Goal: Task Accomplishment & Management: Manage account settings

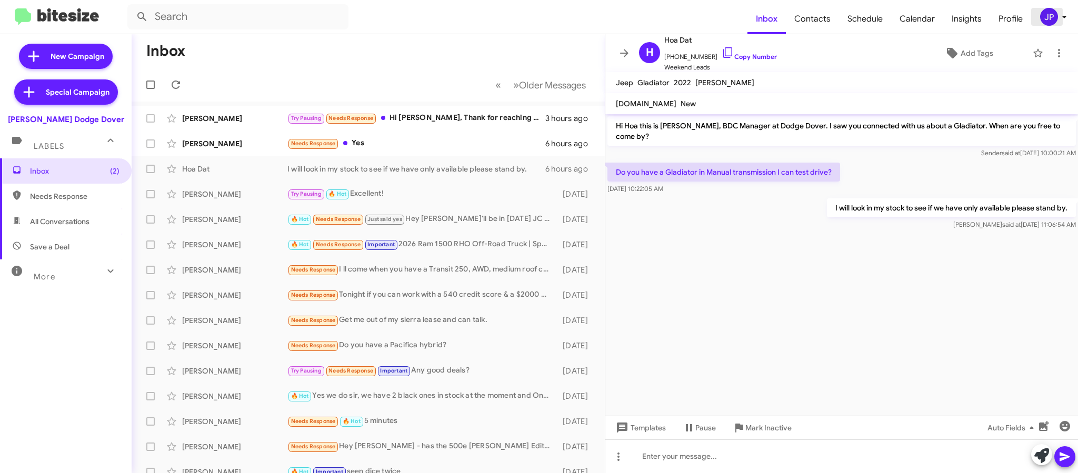
click at [1058, 15] on icon at bounding box center [1064, 17] width 13 height 13
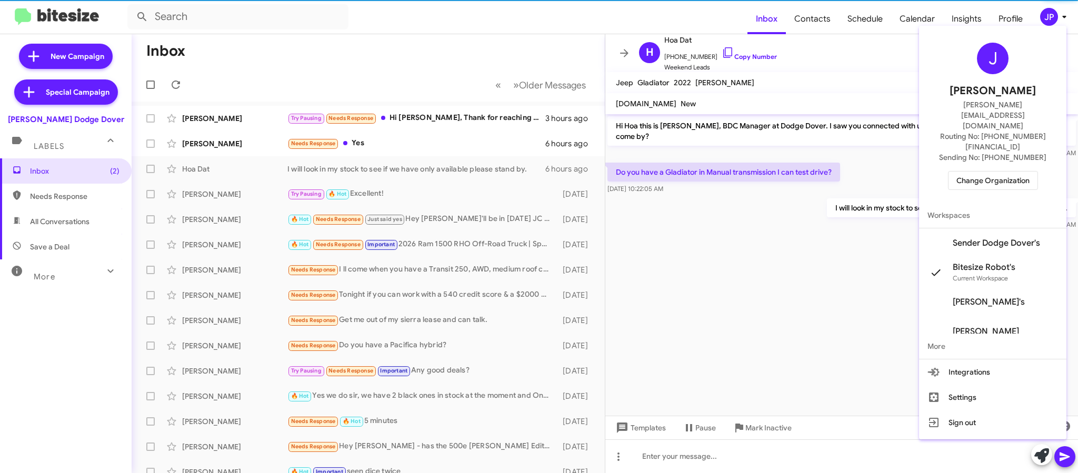
click at [1020, 172] on span "Change Organization" at bounding box center [992, 181] width 73 height 18
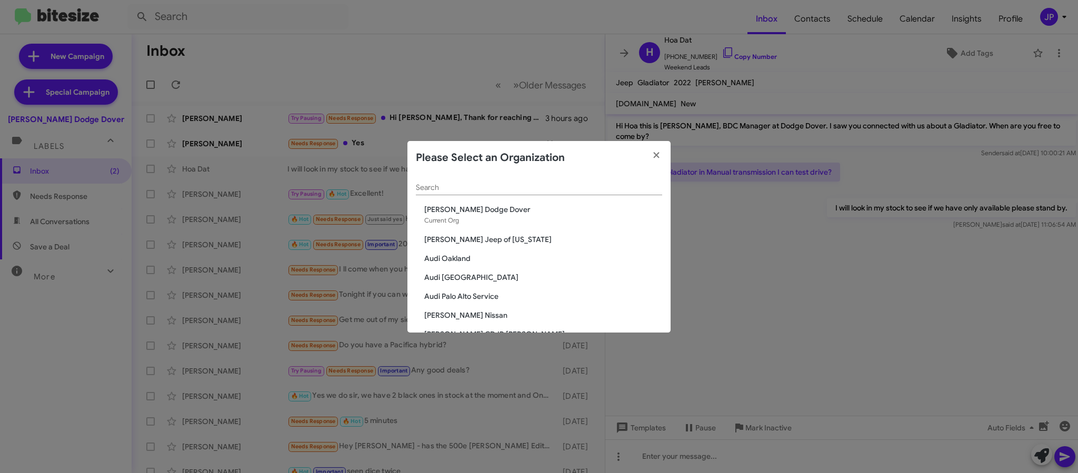
click at [647, 189] on input "Search" at bounding box center [539, 188] width 246 height 8
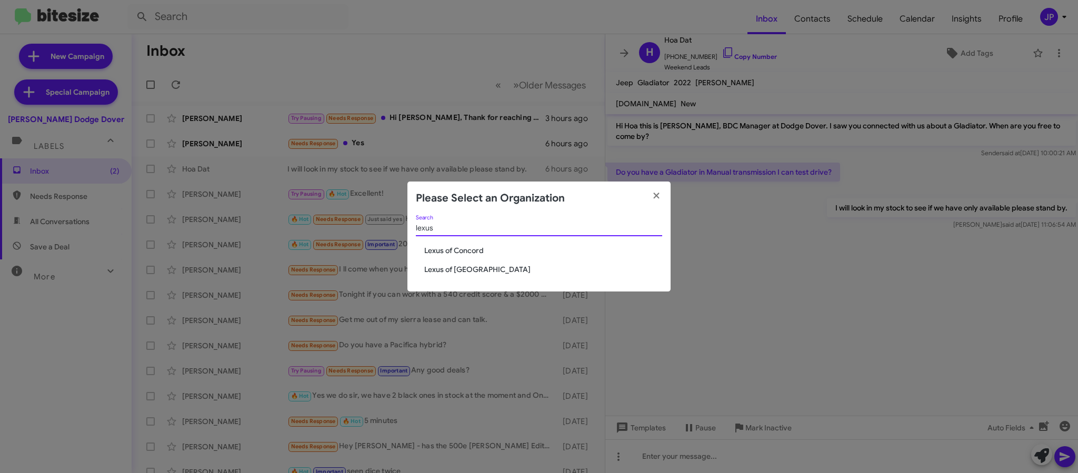
type input "lexus"
click at [430, 248] on span "Lexus of Concord" at bounding box center [543, 250] width 238 height 11
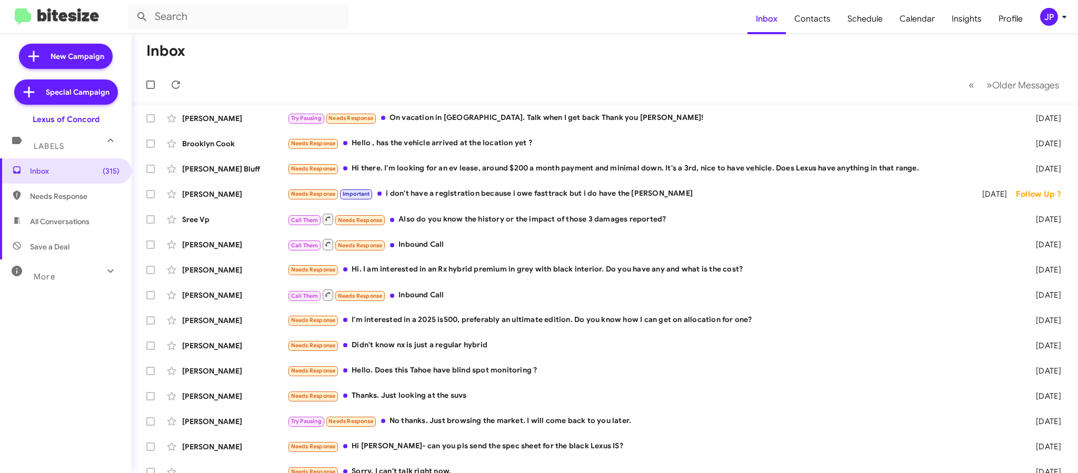
click at [1040, 21] on div "JP" at bounding box center [1049, 17] width 18 height 18
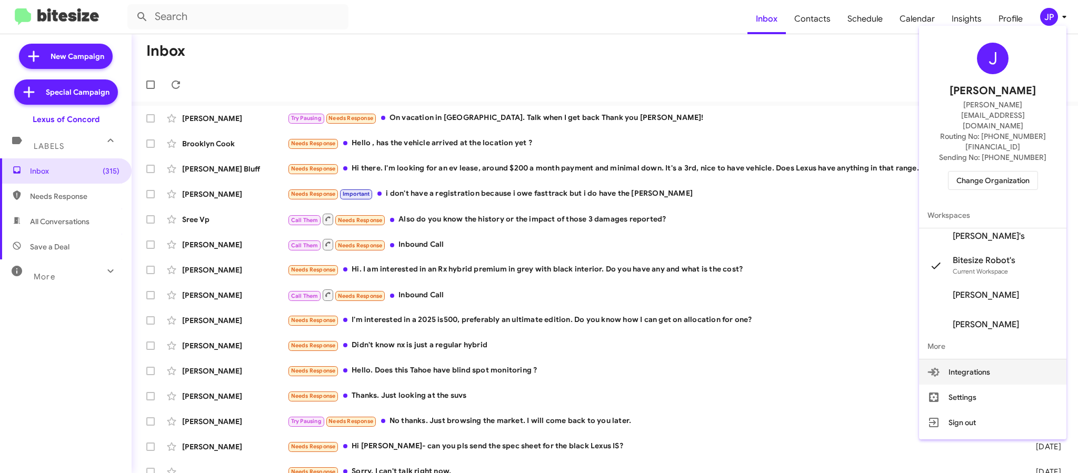
scroll to position [79, 0]
click at [985, 247] on span "Bianca Vegas's" at bounding box center [989, 252] width 72 height 11
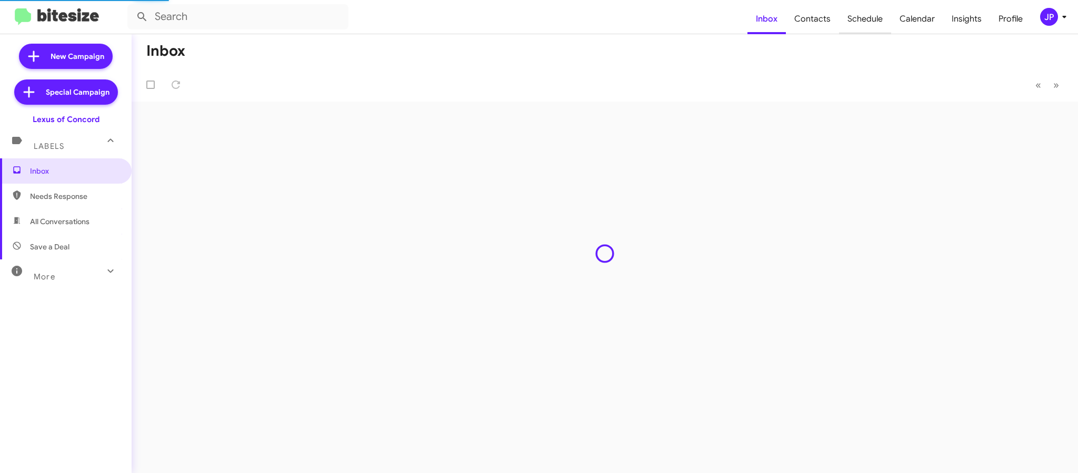
click at [878, 11] on span "Schedule" at bounding box center [865, 19] width 52 height 31
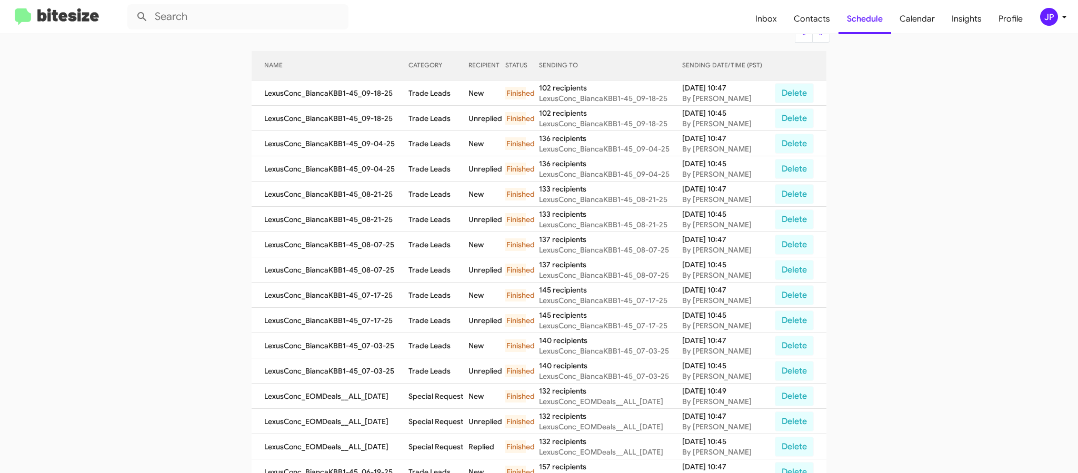
scroll to position [228, 0]
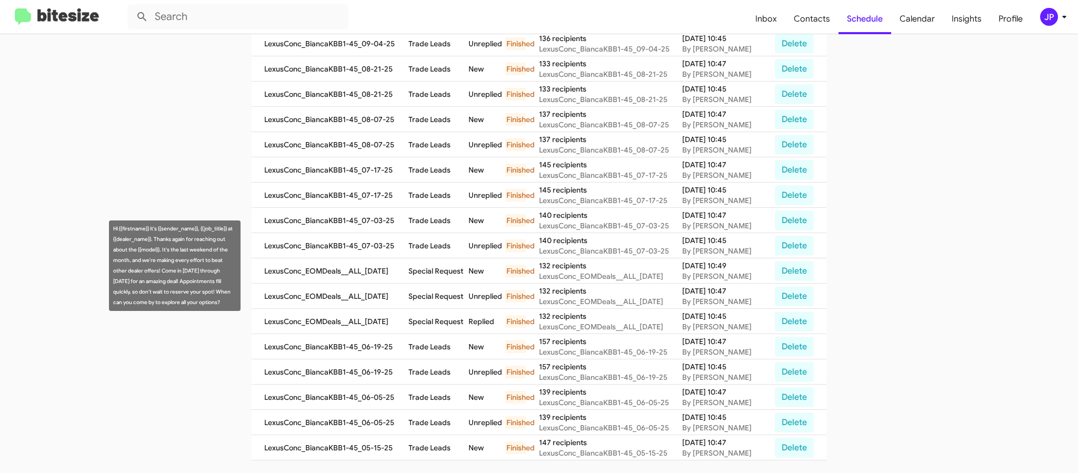
drag, startPoint x: 161, startPoint y: 249, endPoint x: 229, endPoint y: 310, distance: 91.3
click at [229, 310] on div "Hi {{firstname}} it's {{sender_name}}, {{job_title}} at {{dealer_name}}. Thanks…" at bounding box center [175, 266] width 132 height 91
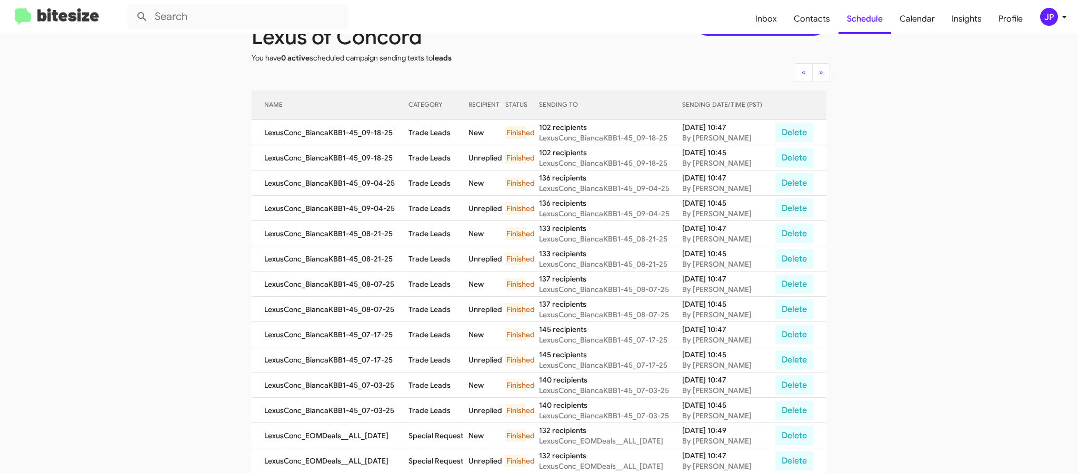
scroll to position [0, 0]
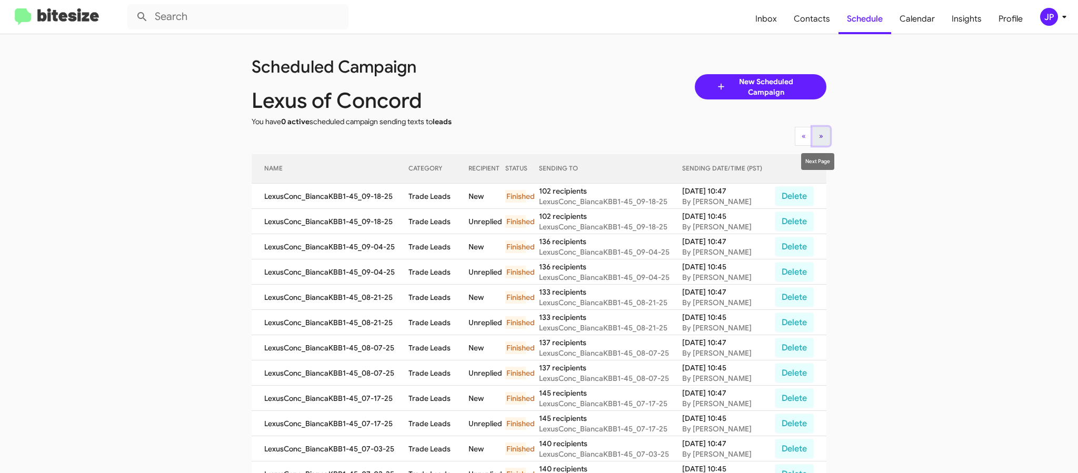
click at [819, 139] on span "»" at bounding box center [821, 135] width 4 height 9
click at [802, 138] on span "«" at bounding box center [804, 135] width 4 height 9
click at [78, 22] on img at bounding box center [57, 16] width 84 height 17
